Goal: Information Seeking & Learning: Compare options

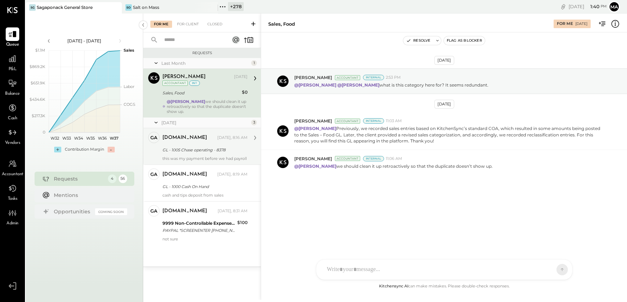
click at [203, 150] on div "GL - 1005 Chase operating - 8378" at bounding box center [204, 150] width 83 height 7
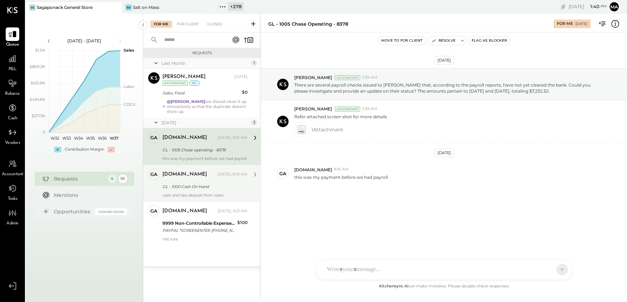
click at [193, 179] on div "[DOMAIN_NAME] [DATE], 8:19 AM" at bounding box center [205, 175] width 85 height 10
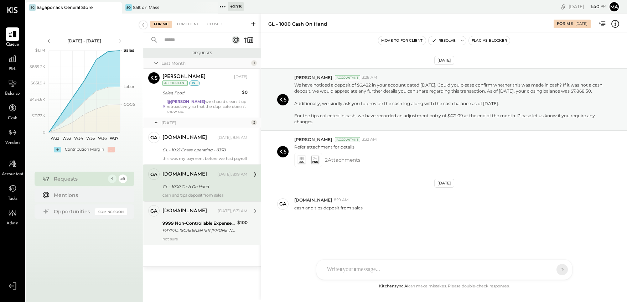
click at [195, 215] on div "[DOMAIN_NAME] [DATE], 8:31 AM" at bounding box center [205, 211] width 85 height 10
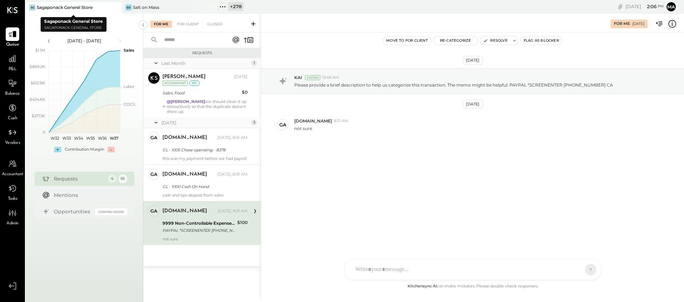
click at [115, 6] on icon at bounding box center [115, 7] width 9 height 9
click at [73, 7] on div "So Salt on Mass" at bounding box center [69, 7] width 86 height 6
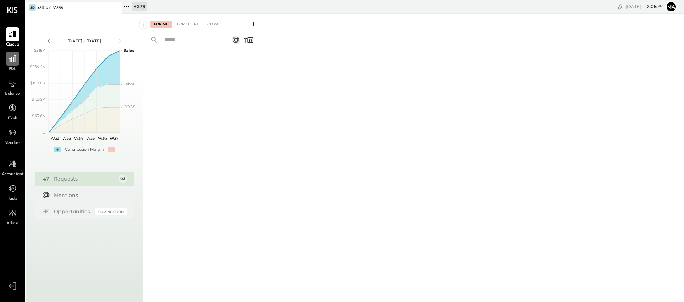
click at [9, 60] on icon at bounding box center [12, 58] width 7 height 7
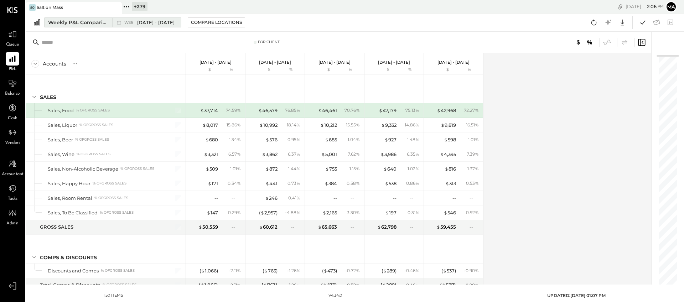
click at [102, 21] on div "Weekly P&L Comparison" at bounding box center [78, 22] width 60 height 7
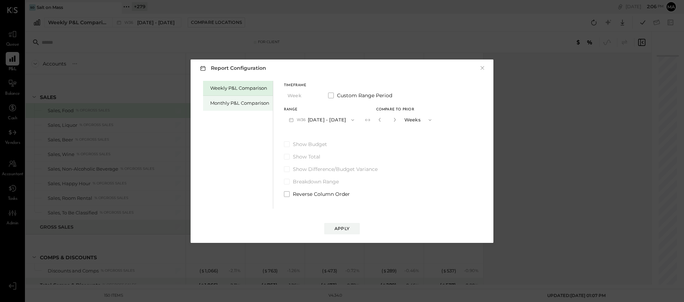
click at [254, 103] on div "Monthly P&L Comparison" at bounding box center [239, 103] width 59 height 7
drag, startPoint x: 286, startPoint y: 143, endPoint x: 302, endPoint y: 156, distance: 20.5
click at [286, 143] on span at bounding box center [287, 145] width 6 height 6
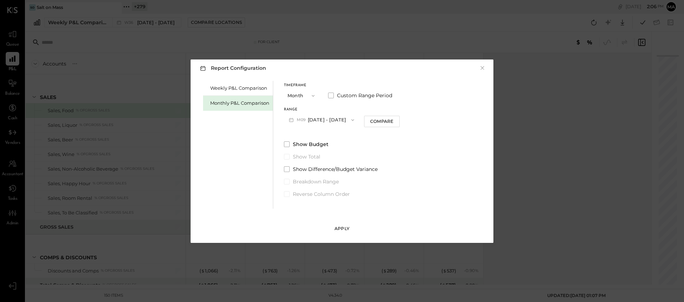
click at [340, 228] on div "Apply" at bounding box center [342, 229] width 15 height 6
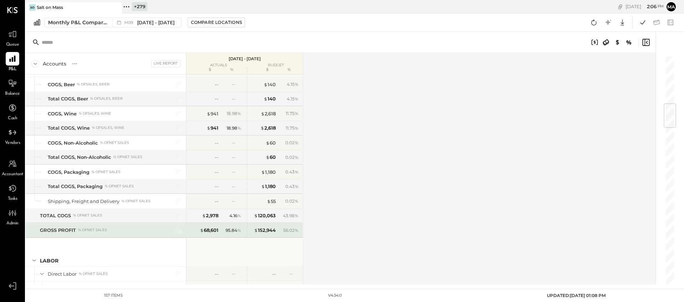
scroll to position [408, 0]
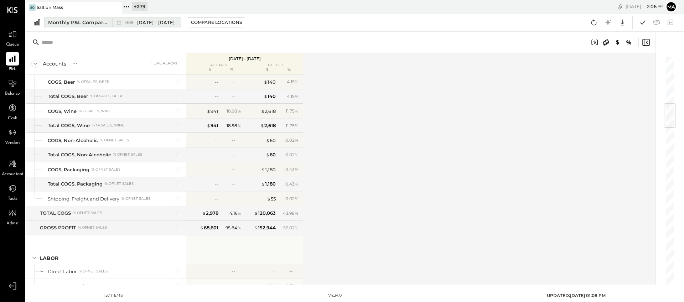
click at [137, 22] on div "M09 [DATE] - [DATE]" at bounding box center [149, 22] width 50 height 7
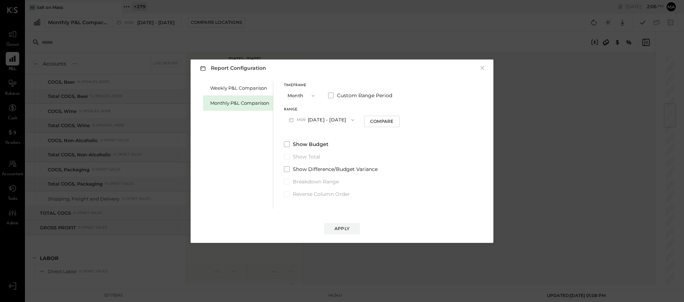
click at [350, 119] on icon "button" at bounding box center [353, 120] width 6 height 6
click at [320, 134] on span "[DATE] - [DATE]" at bounding box center [319, 136] width 34 height 6
click at [385, 122] on div "Compare" at bounding box center [381, 121] width 23 height 6
click at [393, 119] on icon "button" at bounding box center [395, 120] width 4 height 4
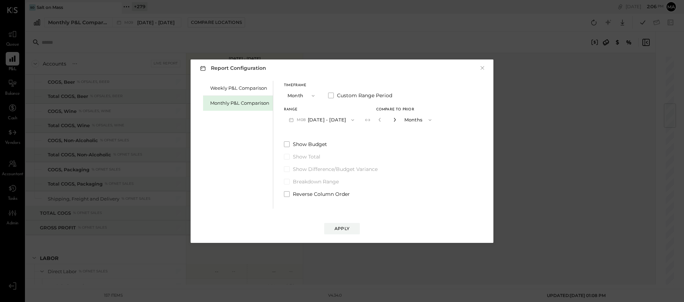
type input "*"
click at [341, 226] on div "Apply" at bounding box center [342, 229] width 15 height 6
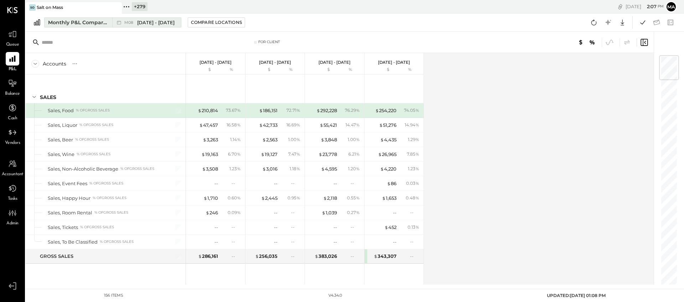
click at [156, 22] on span "[DATE] - [DATE]" at bounding box center [155, 22] width 37 height 7
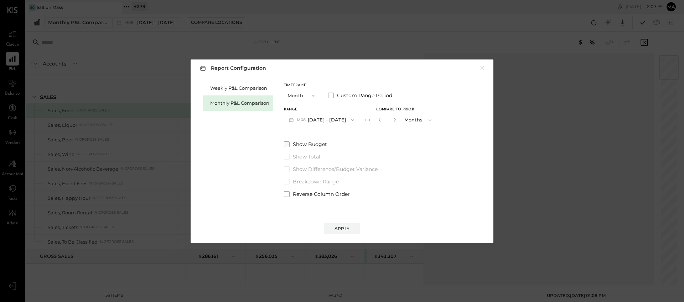
click at [286, 144] on span at bounding box center [287, 145] width 6 height 6
click at [345, 229] on div "Apply" at bounding box center [342, 229] width 15 height 6
